Goal: Task Accomplishment & Management: Use online tool/utility

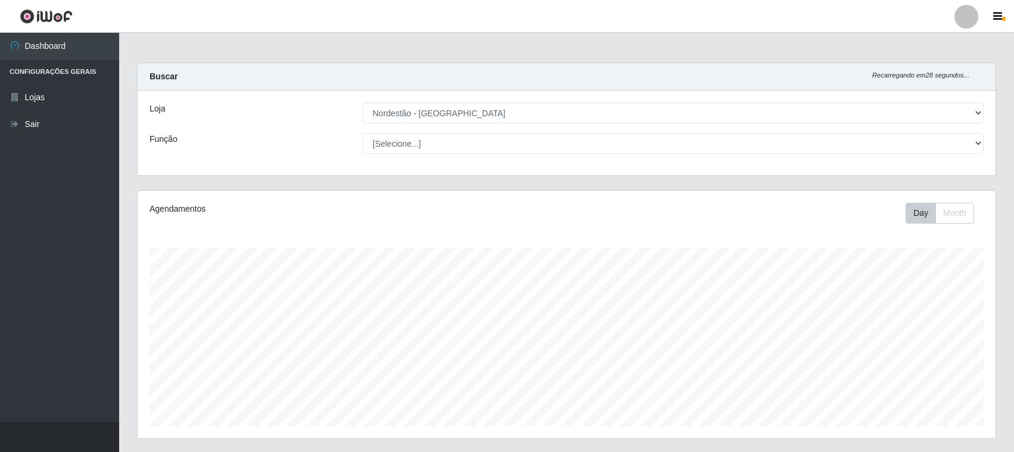
select select "420"
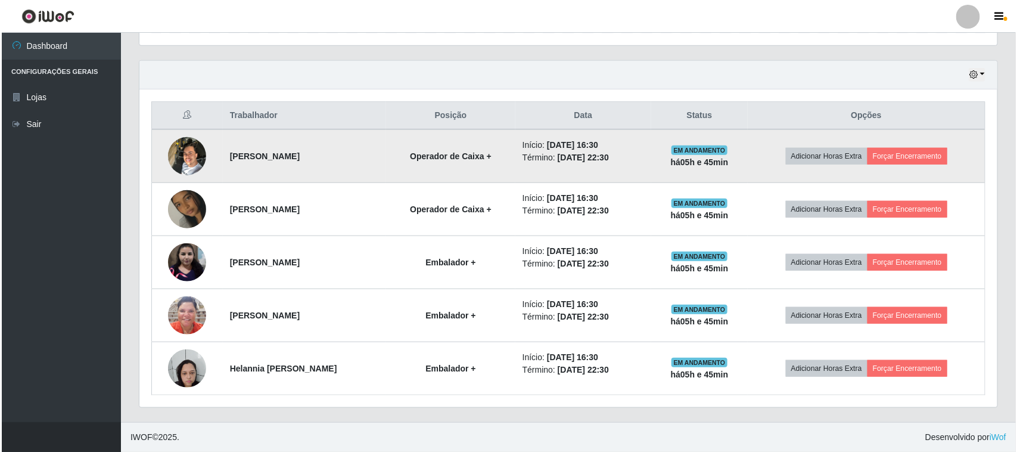
scroll to position [248, 858]
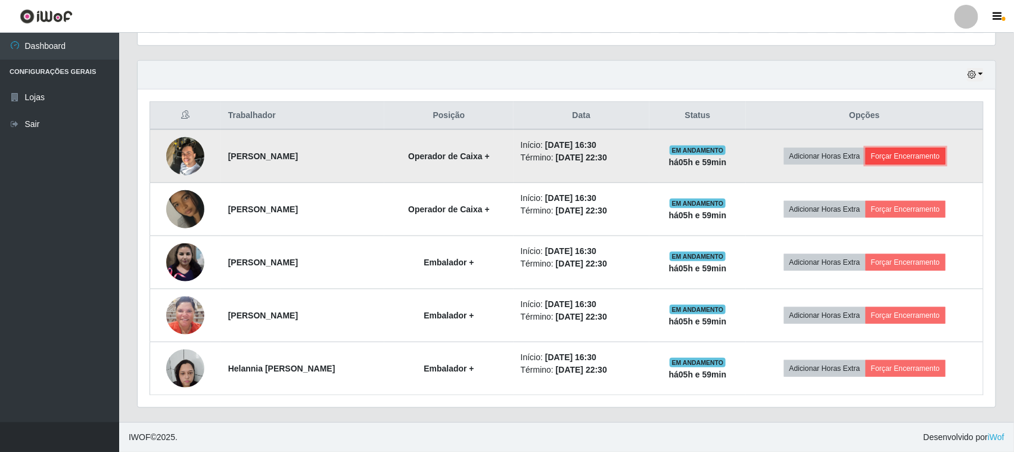
click at [903, 153] on button "Forçar Encerramento" at bounding box center [906, 156] width 80 height 17
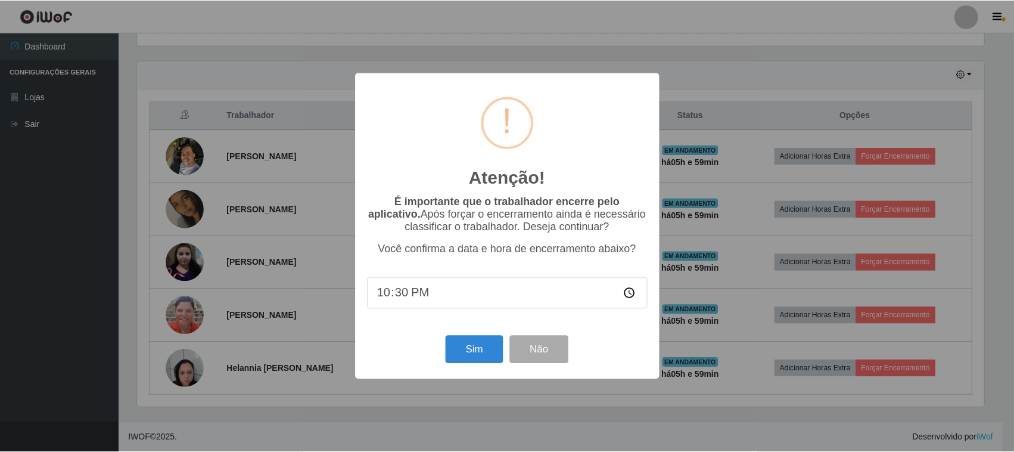
scroll to position [248, 850]
click at [474, 356] on button "Sim" at bounding box center [476, 349] width 58 height 28
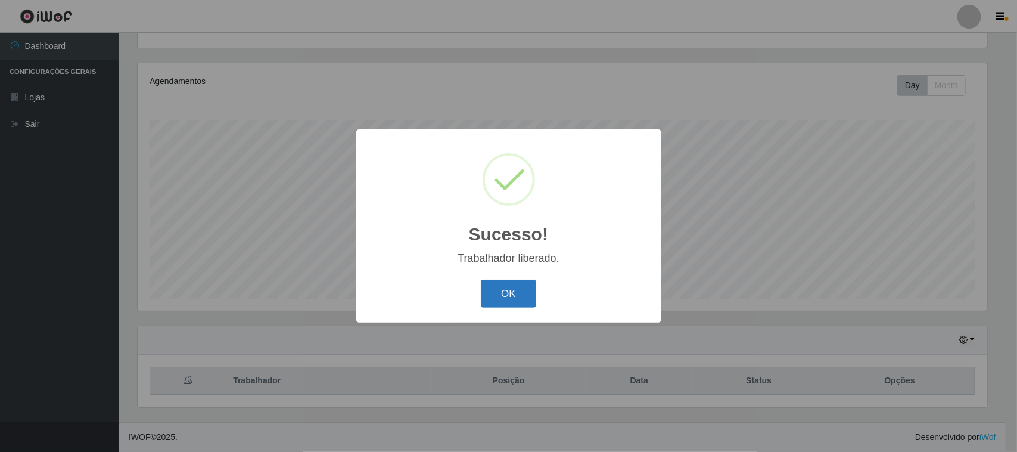
click at [519, 296] on button "OK" at bounding box center [508, 293] width 55 height 28
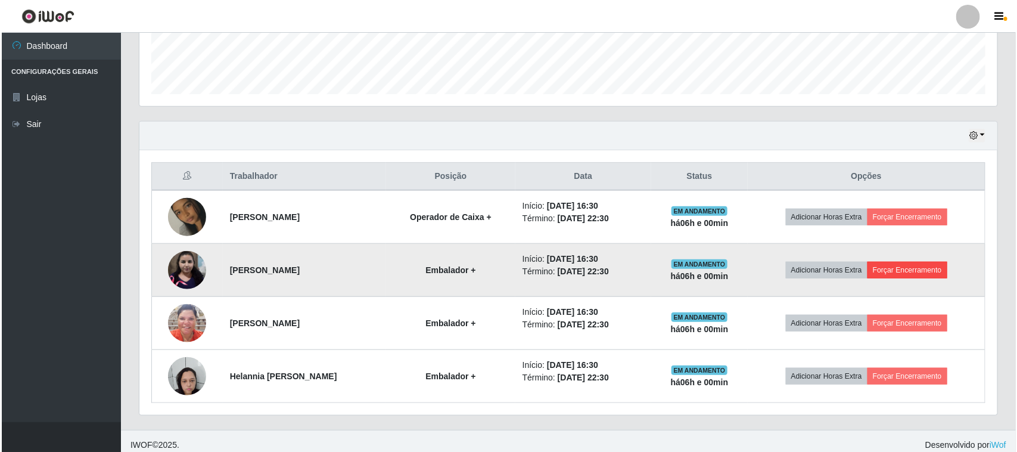
scroll to position [341, 0]
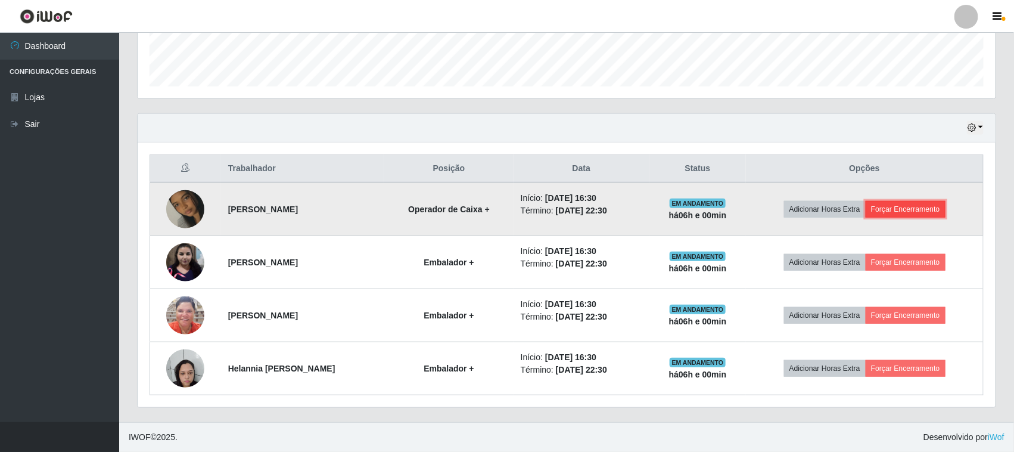
click at [926, 207] on button "Forçar Encerramento" at bounding box center [906, 209] width 80 height 17
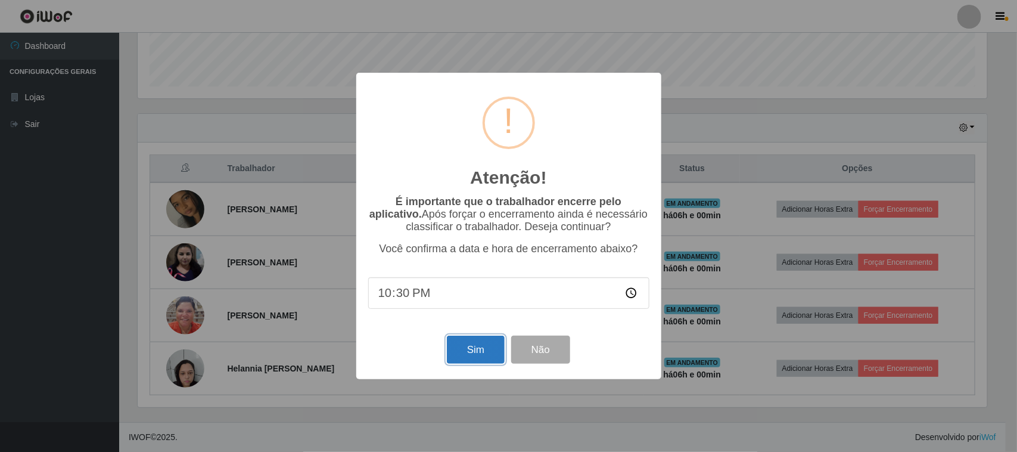
click at [469, 346] on button "Sim" at bounding box center [476, 349] width 58 height 28
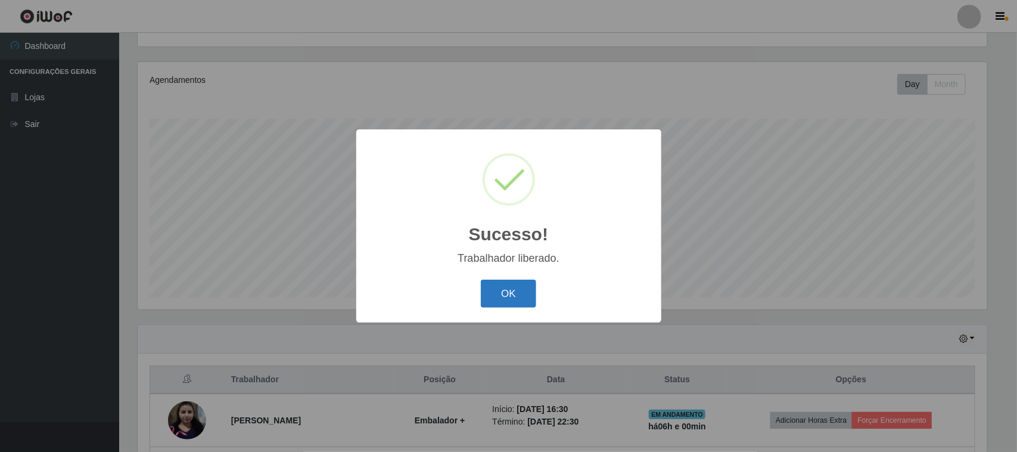
click at [511, 293] on button "OK" at bounding box center [508, 293] width 55 height 28
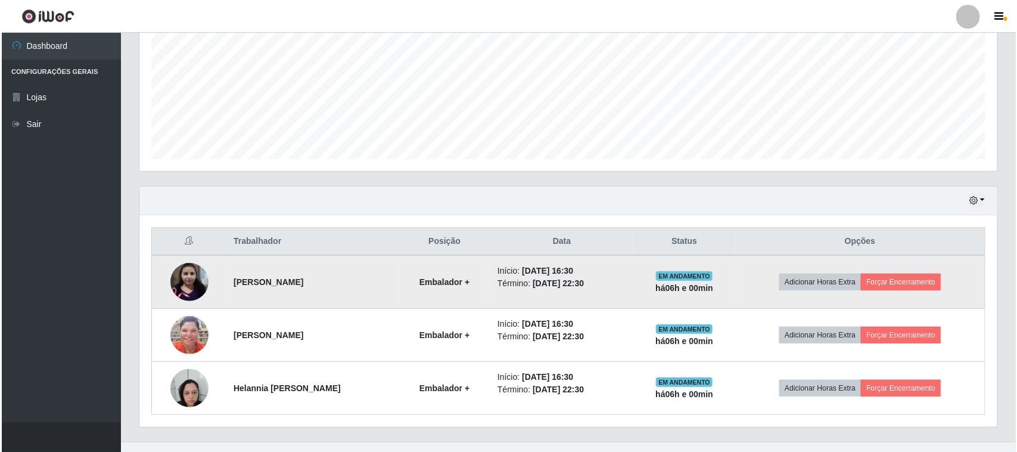
scroll to position [288, 0]
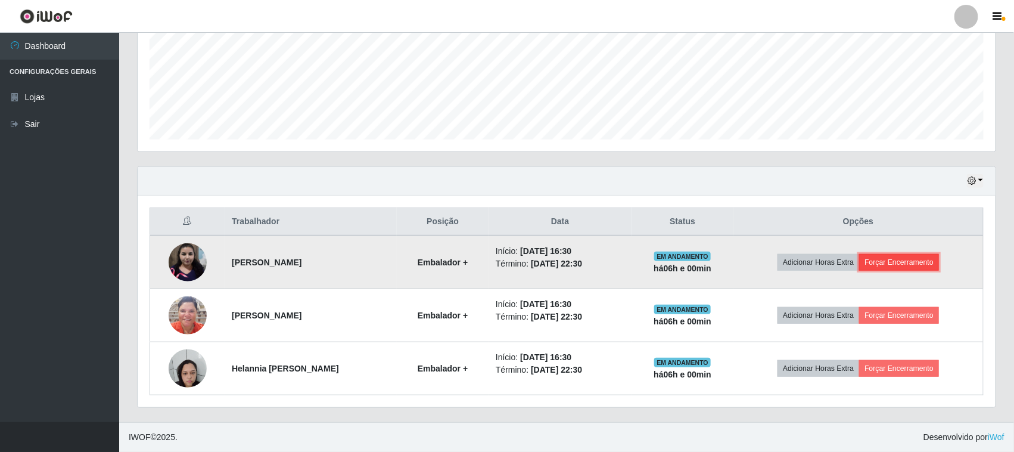
click at [910, 263] on button "Forçar Encerramento" at bounding box center [899, 262] width 80 height 17
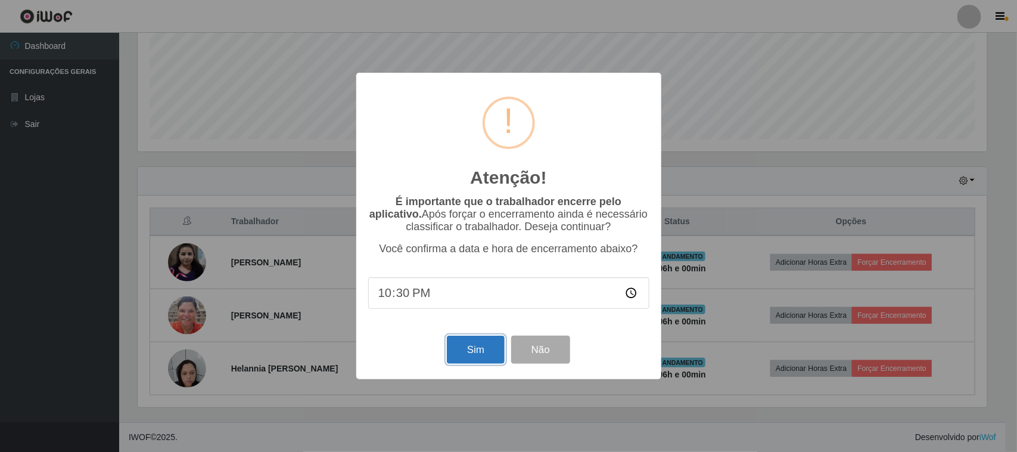
click at [471, 352] on button "Sim" at bounding box center [476, 349] width 58 height 28
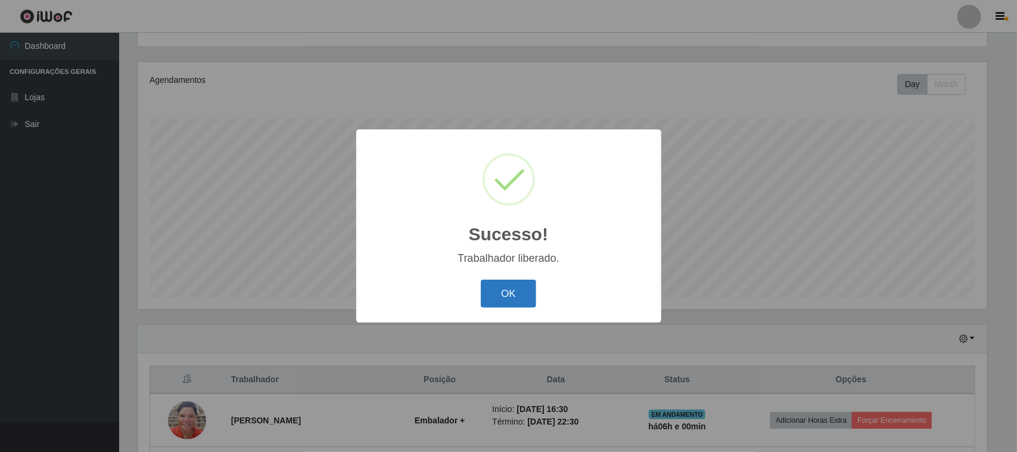
click at [514, 284] on button "OK" at bounding box center [508, 293] width 55 height 28
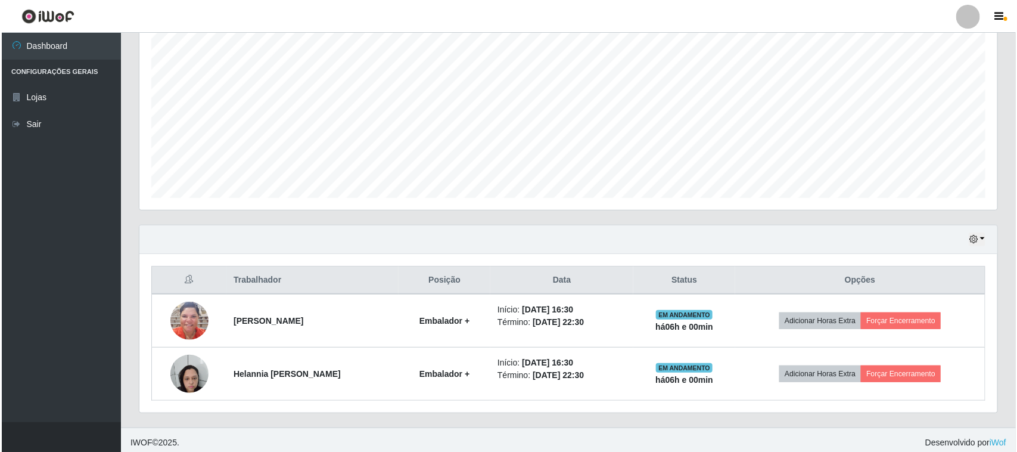
scroll to position [234, 0]
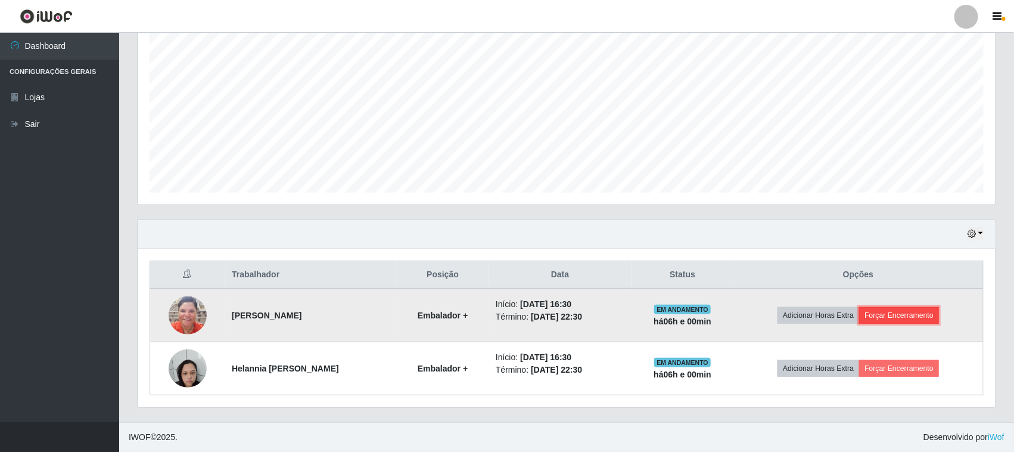
click at [913, 314] on button "Forçar Encerramento" at bounding box center [899, 315] width 80 height 17
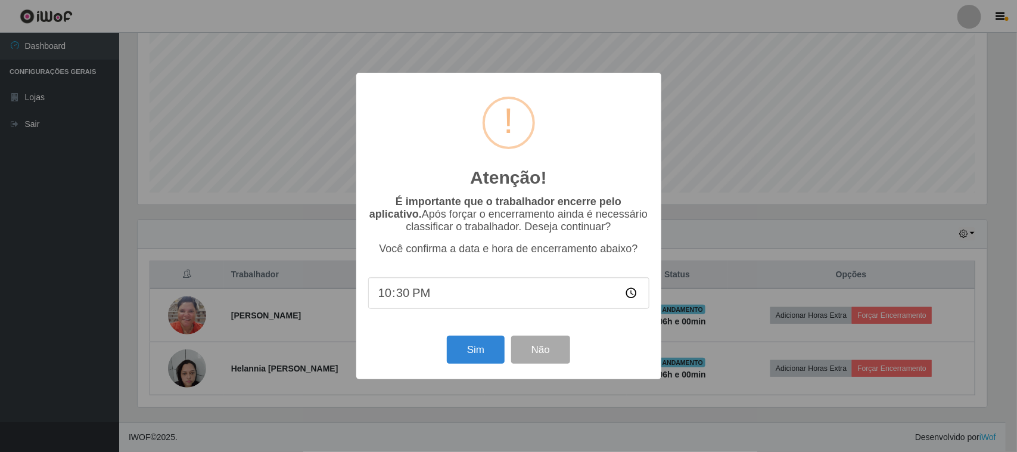
scroll to position [0, 0]
click at [477, 349] on button "Sim" at bounding box center [476, 349] width 58 height 28
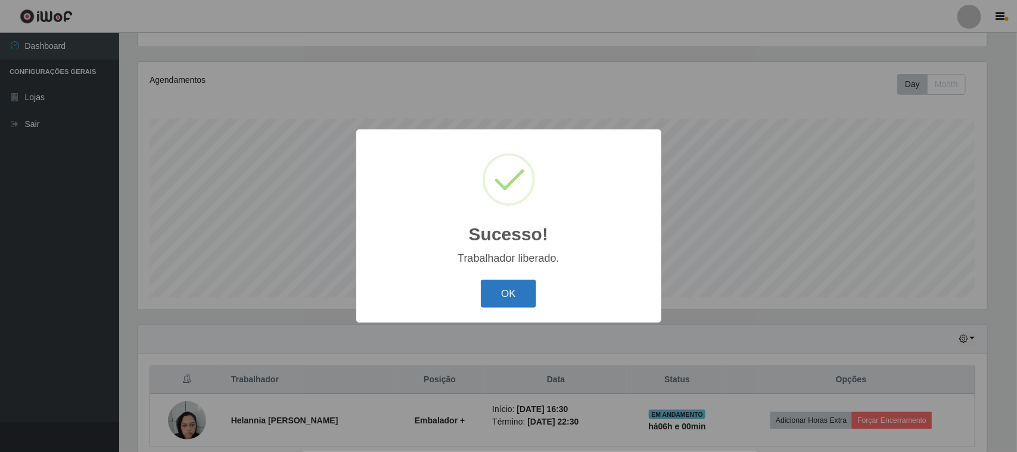
click at [511, 290] on button "OK" at bounding box center [508, 293] width 55 height 28
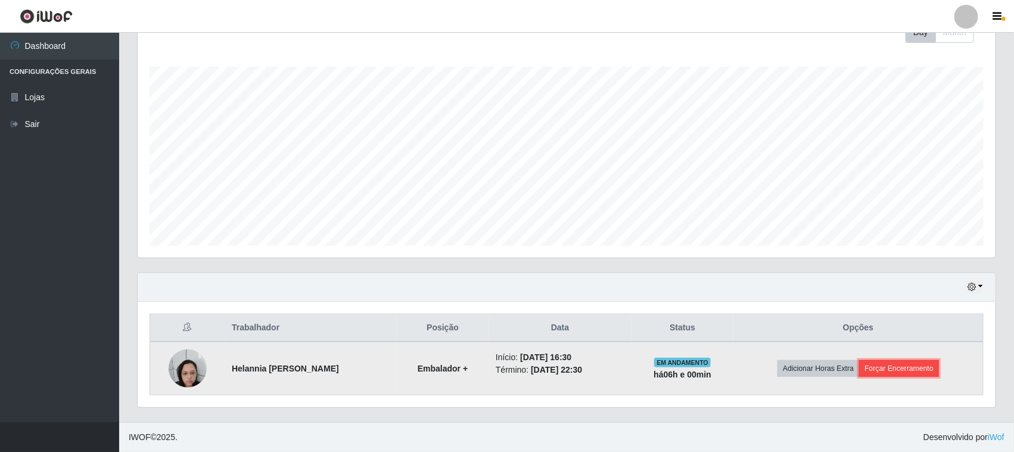
click at [898, 368] on button "Forçar Encerramento" at bounding box center [899, 368] width 80 height 17
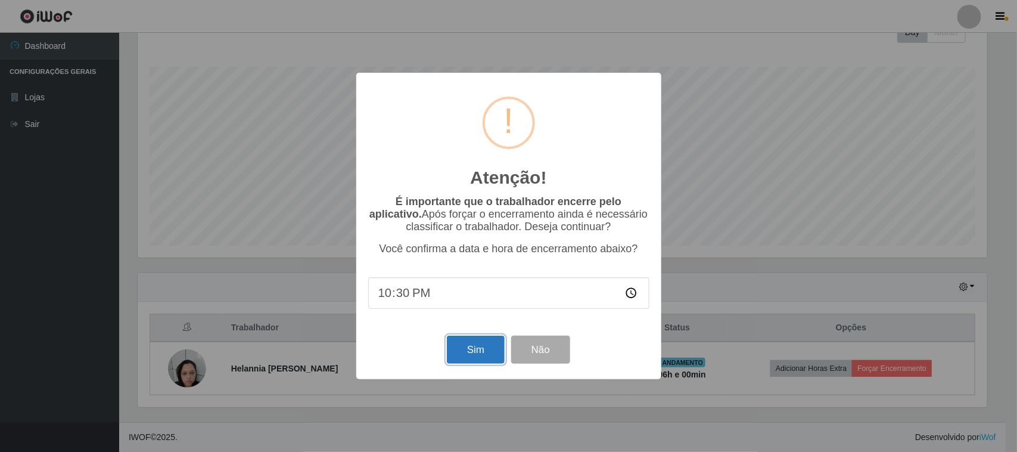
click at [474, 352] on button "Sim" at bounding box center [476, 349] width 58 height 28
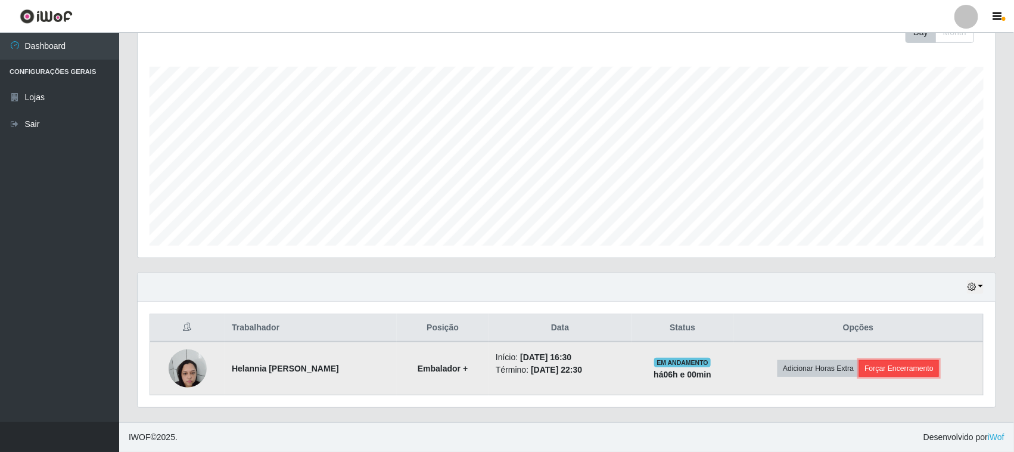
click at [909, 365] on button "Forçar Encerramento" at bounding box center [899, 368] width 80 height 17
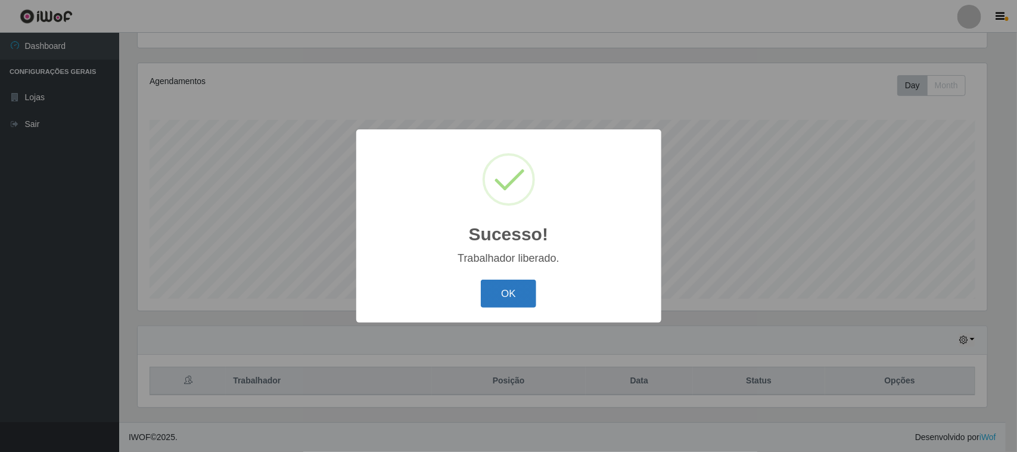
click at [505, 284] on button "OK" at bounding box center [508, 293] width 55 height 28
